Goal: Information Seeking & Learning: Learn about a topic

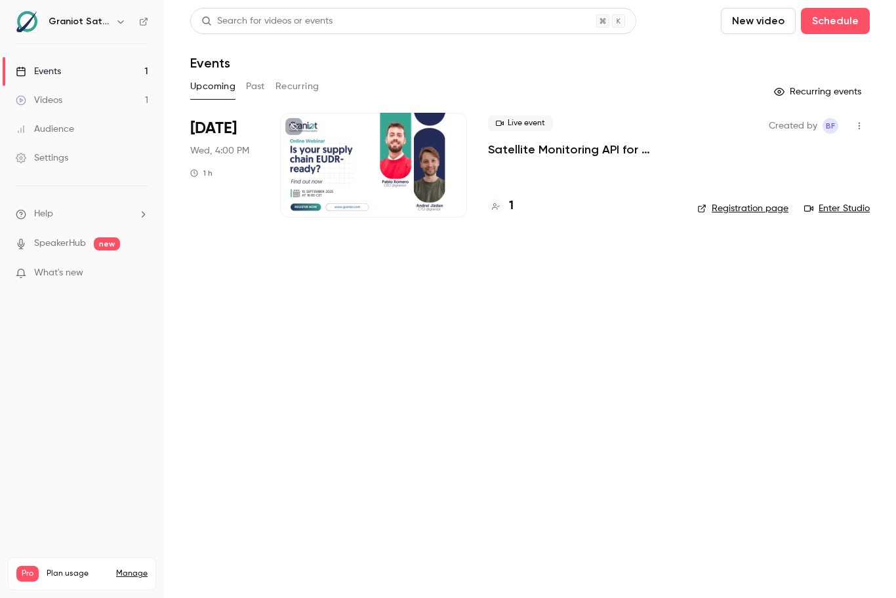
click at [521, 150] on p "Satellite Monitoring API for Deforestation Verification – EUDR Supply Chains" at bounding box center [582, 150] width 188 height 16
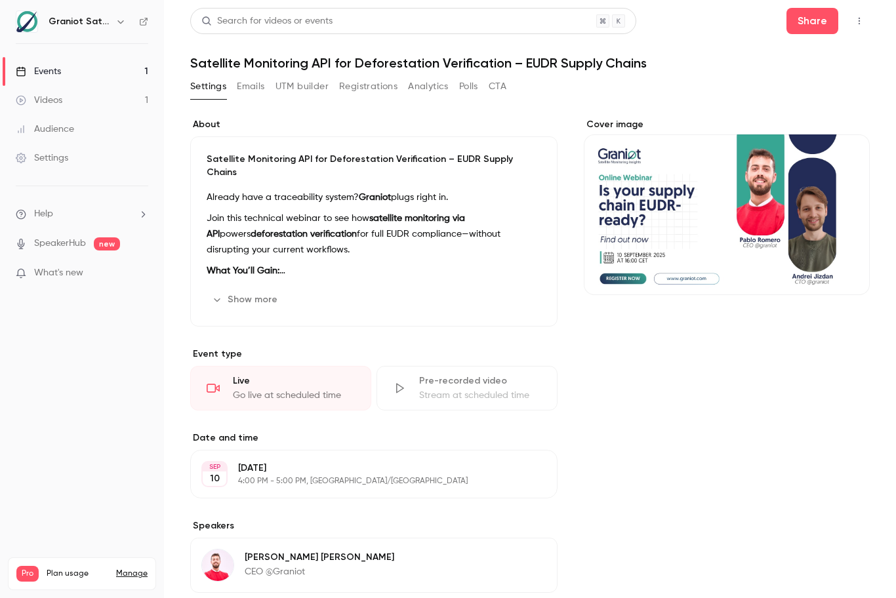
click at [266, 289] on button "Show more" at bounding box center [246, 299] width 79 height 21
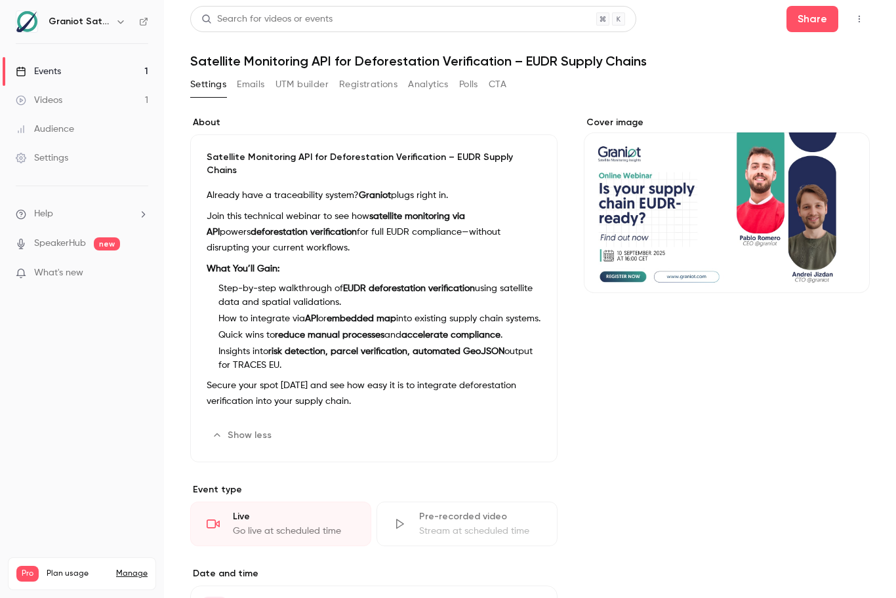
scroll to position [3, 0]
